Goal: Task Accomplishment & Management: Manage account settings

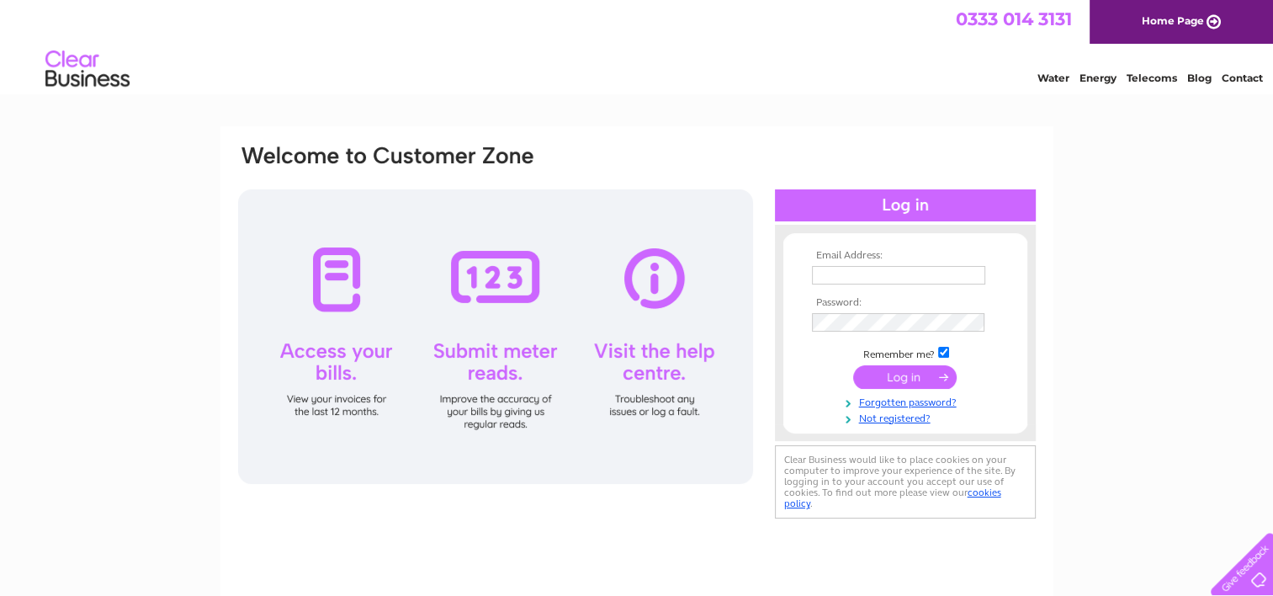
type input "[EMAIL_ADDRESS][DOMAIN_NAME]"
click at [912, 380] on input "submit" at bounding box center [905, 377] width 104 height 24
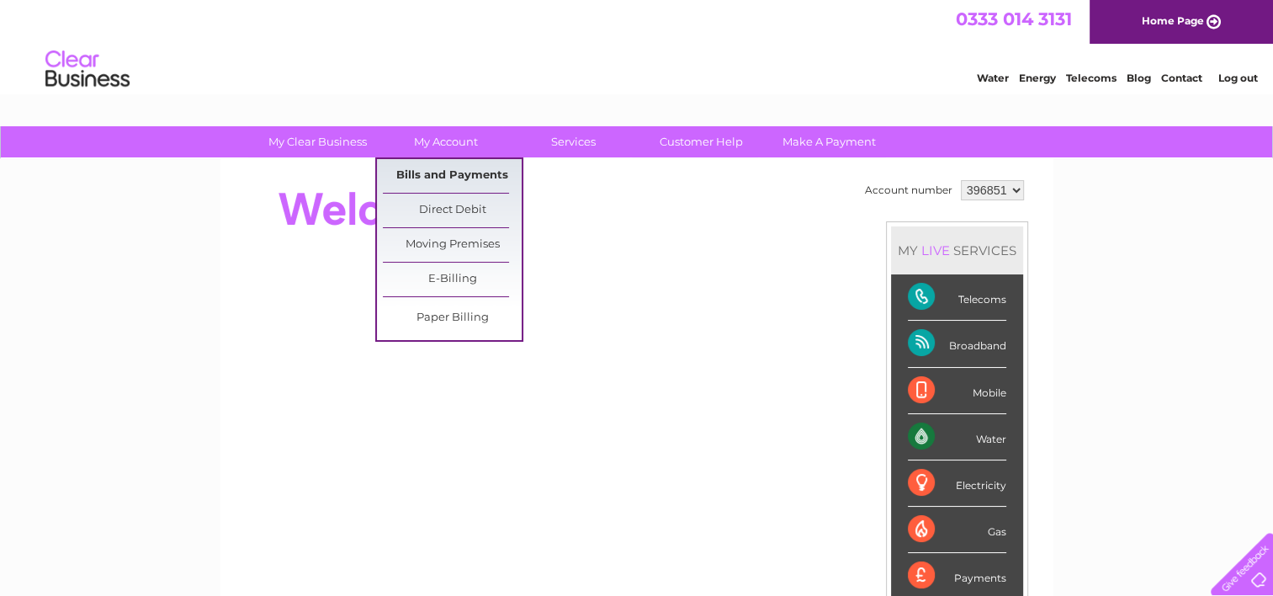
click at [461, 171] on link "Bills and Payments" at bounding box center [452, 176] width 139 height 34
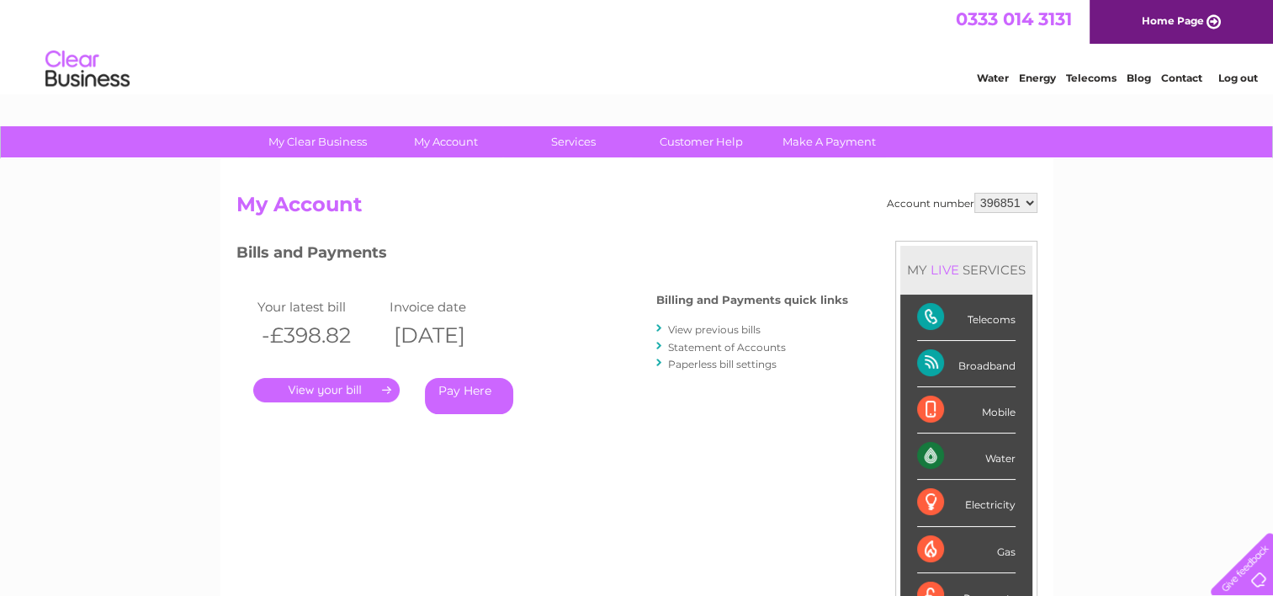
click at [307, 394] on link "." at bounding box center [326, 390] width 146 height 24
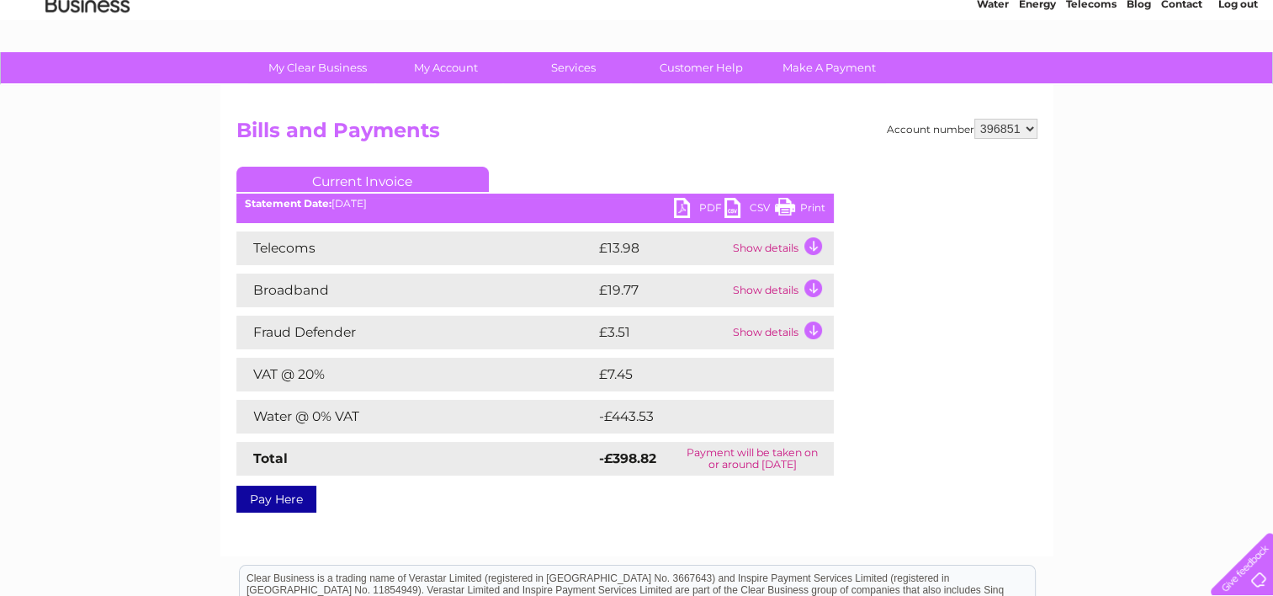
scroll to position [72, 0]
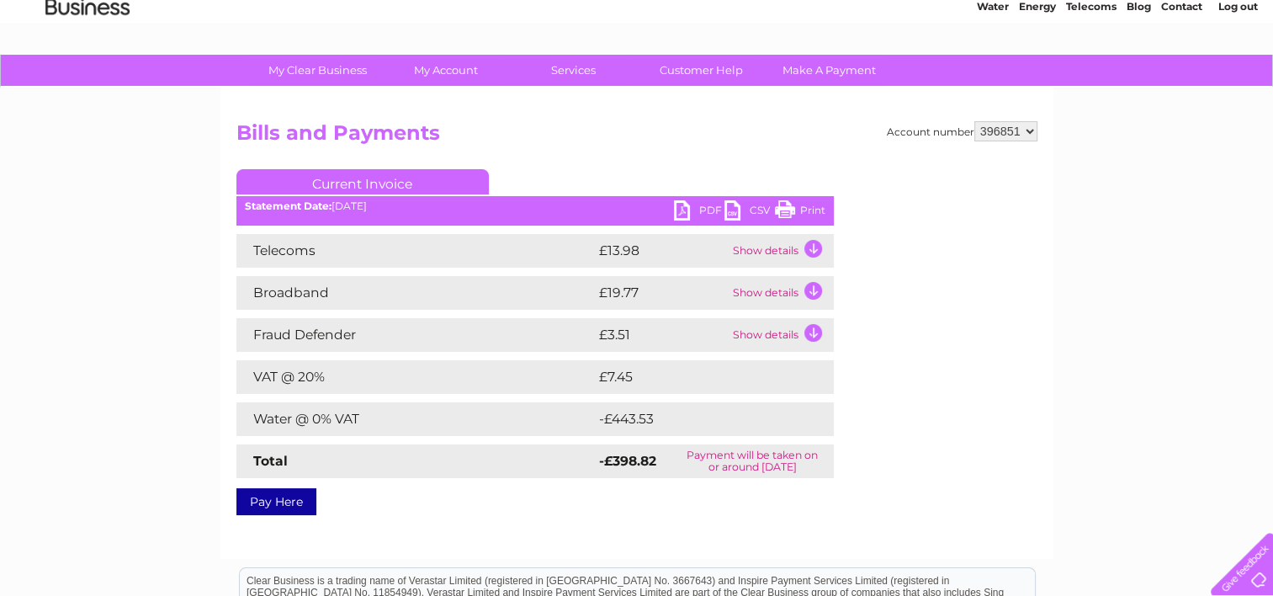
click at [781, 210] on link "Print" at bounding box center [800, 212] width 50 height 24
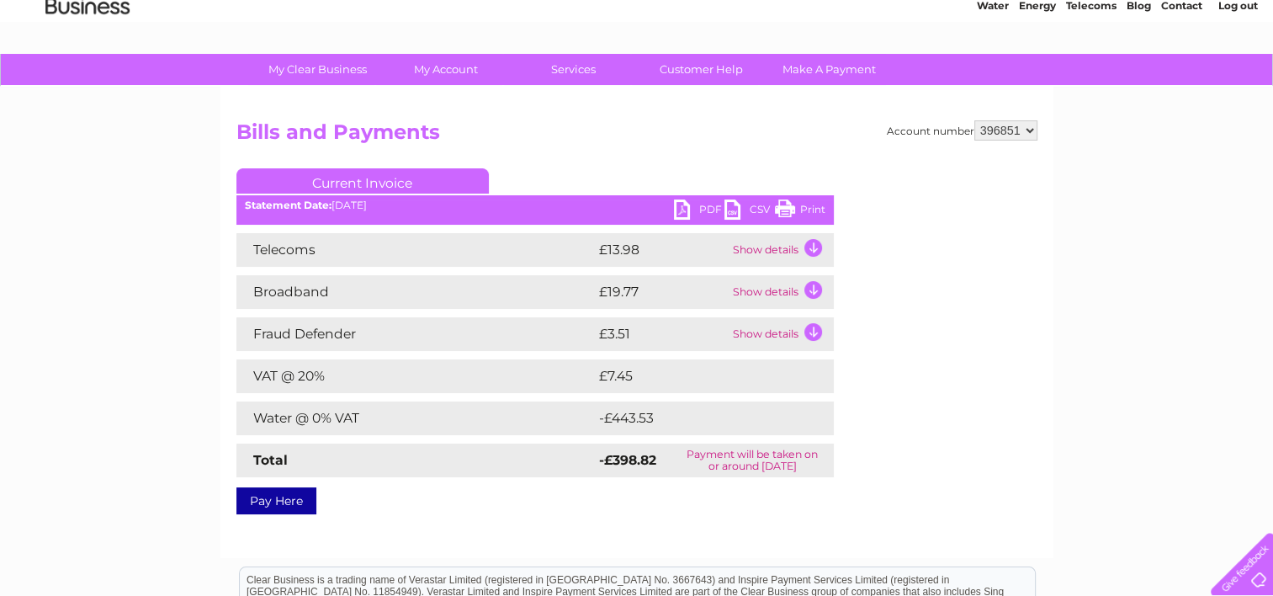
click at [682, 212] on link "PDF" at bounding box center [699, 211] width 50 height 24
